Goal: Task Accomplishment & Management: Complete application form

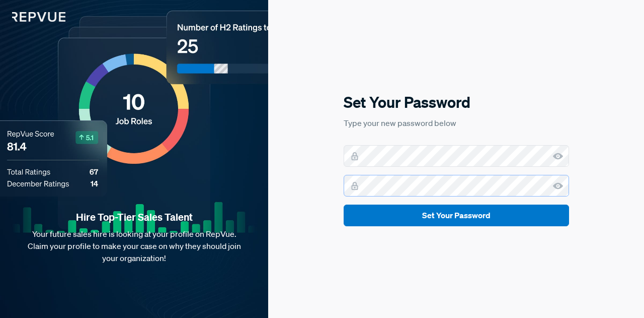
click at [344, 204] on button "Set Your Password" at bounding box center [456, 215] width 225 height 22
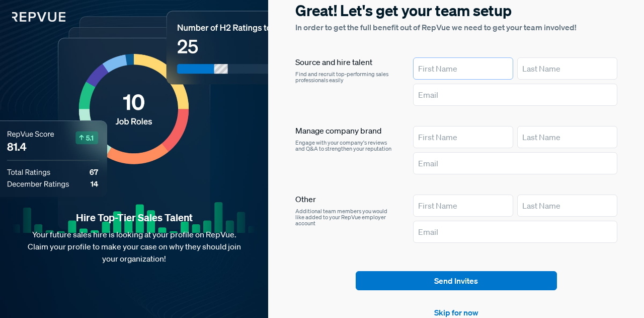
click at [459, 71] on input "text" at bounding box center [463, 68] width 100 height 22
type input "[PERSON_NAME]"
type input "[PERSON_NAME][EMAIL_ADDRESS][PERSON_NAME][DOMAIN_NAME]"
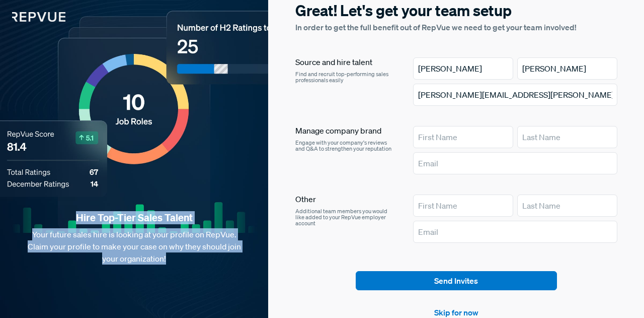
drag, startPoint x: 193, startPoint y: 259, endPoint x: 75, endPoint y: 216, distance: 125.5
click at [75, 216] on div "Hire Top-Tier Sales Talent Your future sales hire is looking at your profile on…" at bounding box center [134, 264] width 268 height 107
click at [75, 216] on strong "Hire Top-Tier Sales Talent" at bounding box center [134, 217] width 236 height 13
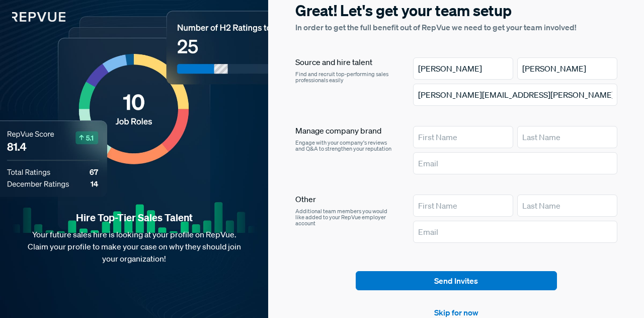
click at [188, 272] on div "Hire Top-Tier Sales Talent Your future sales hire is looking at your profile on…" at bounding box center [134, 264] width 268 height 107
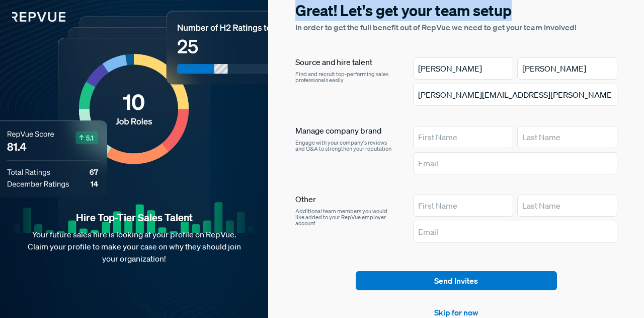
drag, startPoint x: 518, startPoint y: 13, endPoint x: 300, endPoint y: 9, distance: 218.4
click at [300, 9] on h5 "Great! Let's get your team setup" at bounding box center [456, 10] width 322 height 21
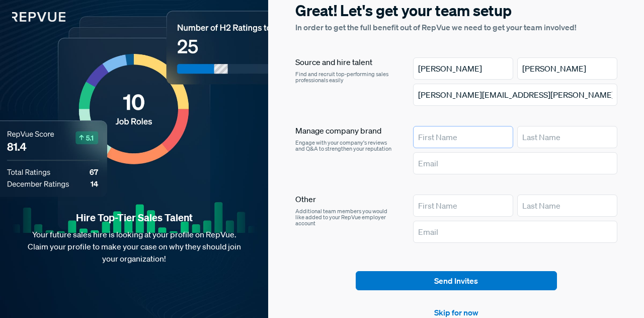
click at [442, 136] on input "text" at bounding box center [463, 137] width 100 height 22
drag, startPoint x: 297, startPoint y: 130, endPoint x: 387, endPoint y: 127, distance: 90.1
click at [387, 127] on h6 "Manage company brand" at bounding box center [346, 131] width 102 height 10
click at [345, 141] on p "Engage with your company's reviews and Q&A to strengthen your reputation" at bounding box center [346, 145] width 102 height 12
drag, startPoint x: 310, startPoint y: 147, endPoint x: 350, endPoint y: 148, distance: 40.3
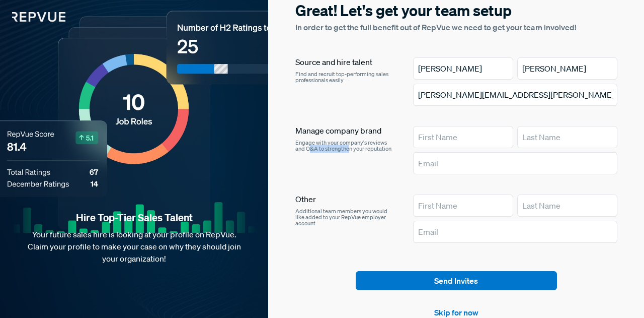
click at [350, 148] on p "Engage with your company's reviews and Q&A to strengthen your reputation" at bounding box center [346, 145] width 102 height 12
click at [352, 146] on p "Engage with your company's reviews and Q&A to strengthen your reputation" at bounding box center [346, 145] width 102 height 12
click at [440, 144] on input "text" at bounding box center [463, 137] width 100 height 22
type input "[PERSON_NAME]"
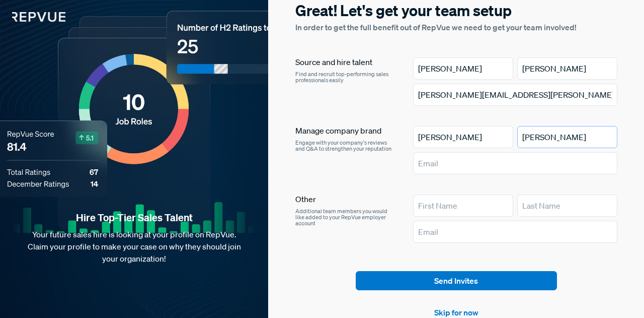
type input "[PERSON_NAME]"
click at [528, 69] on input "[PERSON_NAME]" at bounding box center [567, 68] width 100 height 22
type input "[PERSON_NAME]"
click at [567, 103] on input "[PERSON_NAME][EMAIL_ADDRESS][PERSON_NAME][DOMAIN_NAME]" at bounding box center [515, 95] width 204 height 22
click at [443, 134] on input "[PERSON_NAME]" at bounding box center [463, 137] width 100 height 22
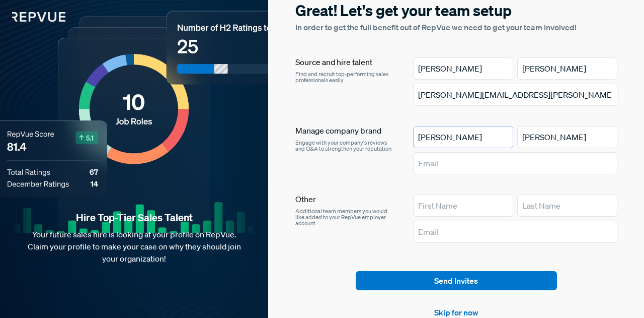
click at [443, 134] on input "[PERSON_NAME]" at bounding box center [463, 137] width 100 height 22
type input "[PERSON_NAME]"
type input "Wollen"
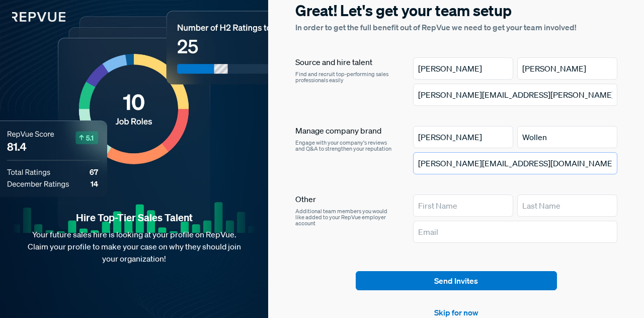
type input "[PERSON_NAME][EMAIL_ADDRESS][DOMAIN_NAME]"
click at [363, 179] on article "Source and hire talent Find and recruit top-performing sales professionals easi…" at bounding box center [456, 151] width 322 height 189
click at [324, 175] on div "Manage company brand Engage with your company's reviews and Q&A to strengthen y…" at bounding box center [346, 152] width 102 height 52
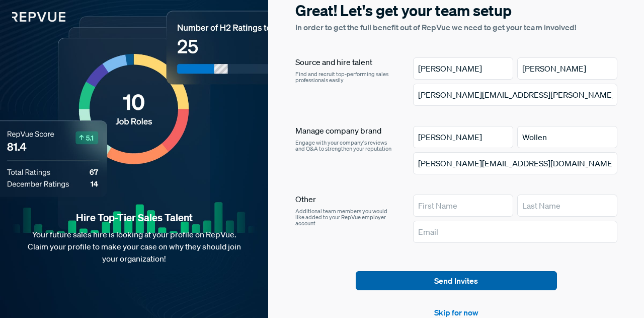
click at [445, 282] on button "Send Invites" at bounding box center [456, 280] width 201 height 19
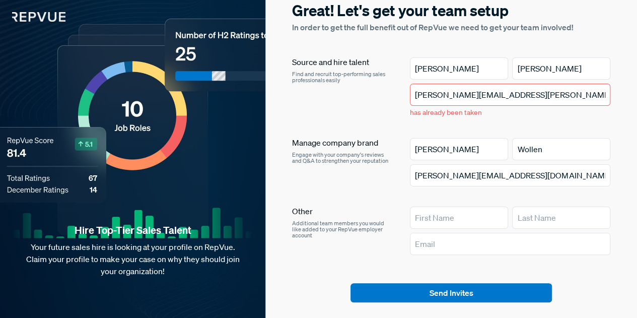
click at [533, 95] on input "[PERSON_NAME][EMAIL_ADDRESS][PERSON_NAME][DOMAIN_NAME]" at bounding box center [510, 95] width 200 height 22
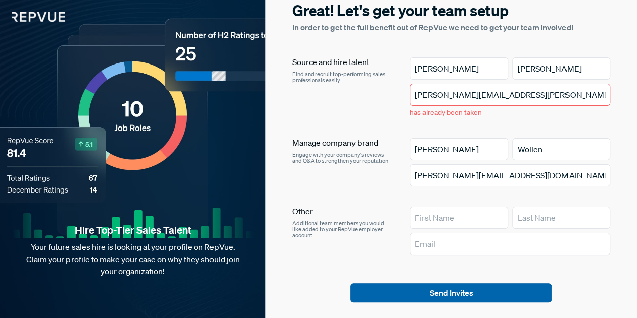
scroll to position [10, 0]
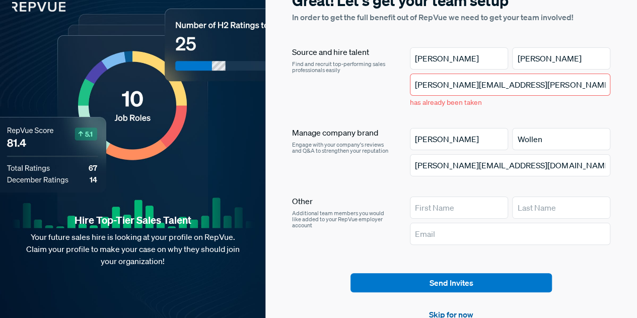
click at [449, 311] on link "Skip for now" at bounding box center [451, 314] width 44 height 12
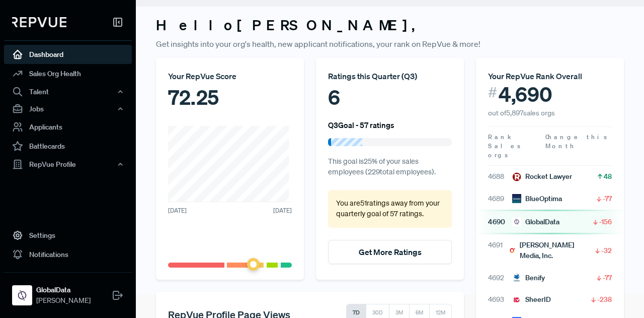
scroll to position [22, 0]
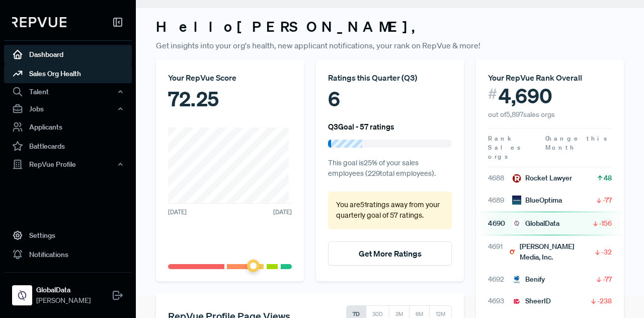
click at [85, 76] on link "Sales Org Health" at bounding box center [68, 73] width 128 height 19
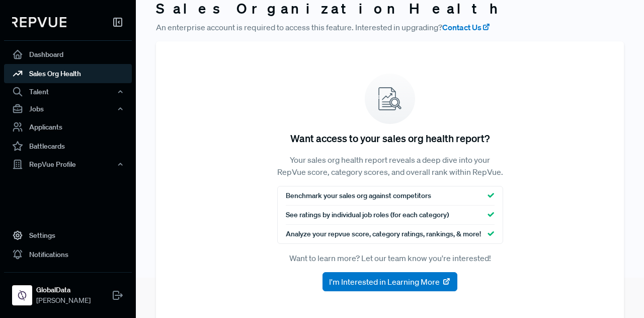
scroll to position [56, 0]
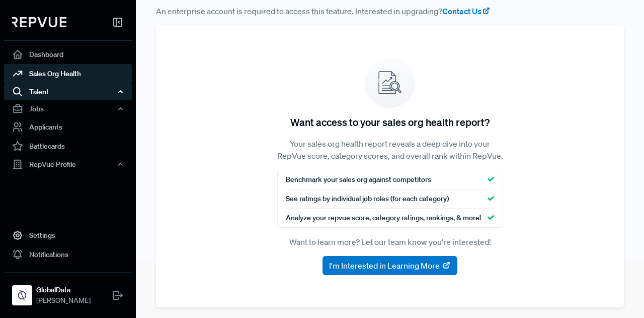
click at [79, 92] on div "Talent" at bounding box center [68, 91] width 128 height 17
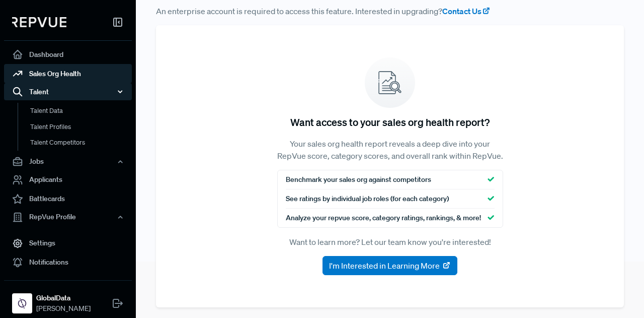
click at [61, 92] on div "Talent" at bounding box center [68, 91] width 128 height 17
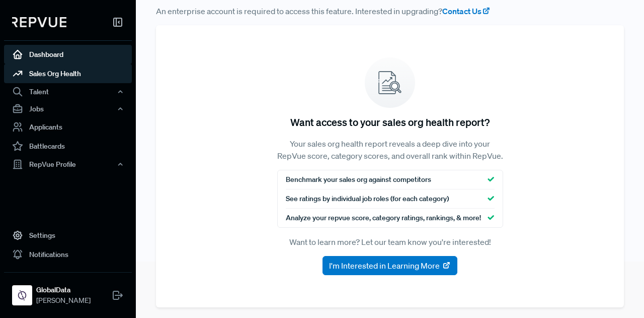
click at [52, 50] on link "Dashboard" at bounding box center [68, 54] width 128 height 19
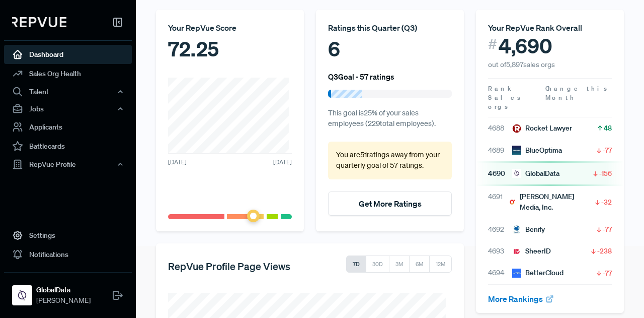
scroll to position [71, 0]
click at [509, 294] on link "More Rankings" at bounding box center [521, 299] width 66 height 10
